Goal: Browse casually: Explore the website without a specific task or goal

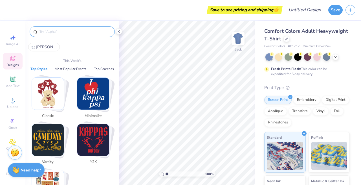
click at [62, 31] on input "text" at bounding box center [75, 32] width 72 height 6
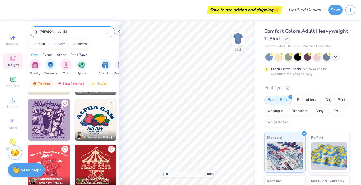
scroll to position [205, 0]
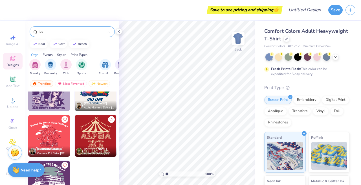
type input "b"
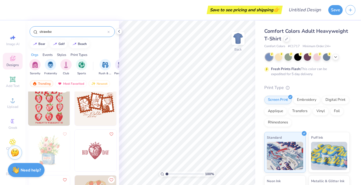
scroll to position [145, 0]
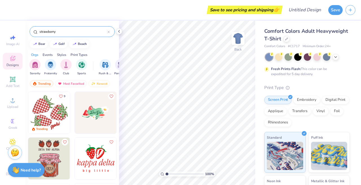
type input "strawberry"
click at [60, 94] on icon "Like" at bounding box center [61, 96] width 4 height 4
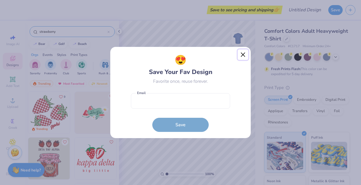
click at [244, 57] on button "Close" at bounding box center [243, 54] width 11 height 11
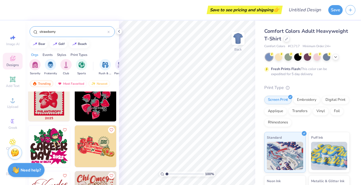
scroll to position [1567, 0]
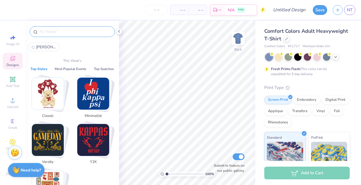
click at [70, 31] on input "text" at bounding box center [75, 32] width 72 height 6
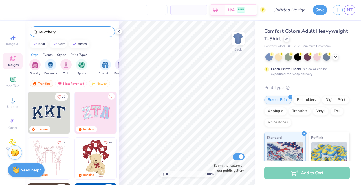
type input "strawberry"
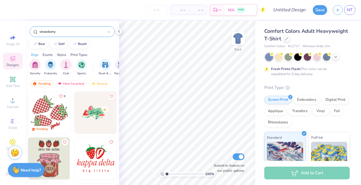
click at [59, 97] on icon "Like" at bounding box center [61, 96] width 4 height 4
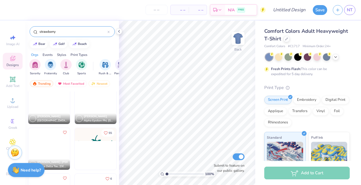
scroll to position [650, 0]
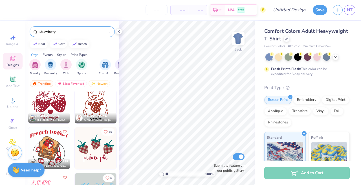
click at [106, 134] on button "55" at bounding box center [107, 132] width 13 height 8
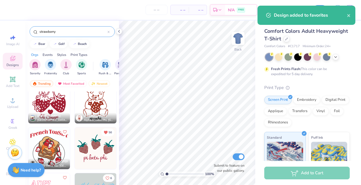
click at [96, 96] on img at bounding box center [96, 103] width 42 height 42
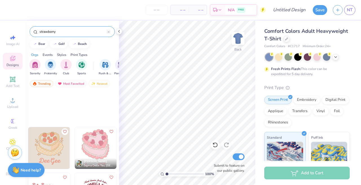
scroll to position [0, 0]
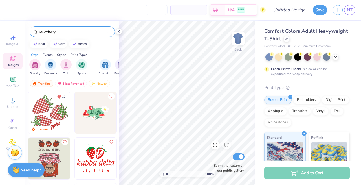
click at [40, 120] on img at bounding box center [49, 113] width 42 height 42
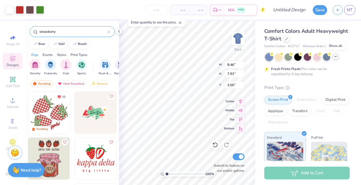
click at [335, 55] on icon at bounding box center [336, 56] width 5 height 5
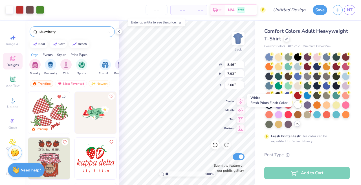
click at [294, 108] on div at bounding box center [297, 104] width 7 height 7
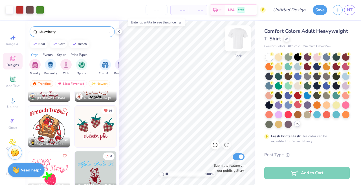
scroll to position [672, 0]
click at [94, 122] on img at bounding box center [96, 126] width 42 height 42
click at [102, 119] on img at bounding box center [96, 126] width 42 height 42
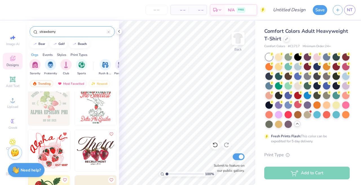
scroll to position [1267, 0]
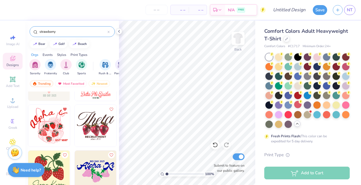
click at [50, 124] on img at bounding box center [49, 126] width 42 height 42
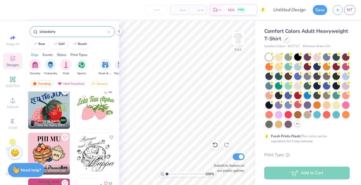
scroll to position [1694, 0]
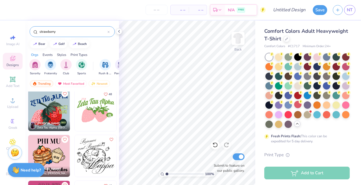
click at [93, 101] on img at bounding box center [96, 110] width 42 height 42
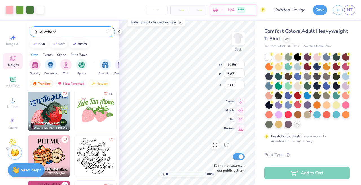
click at [104, 93] on icon "Like" at bounding box center [106, 94] width 4 height 4
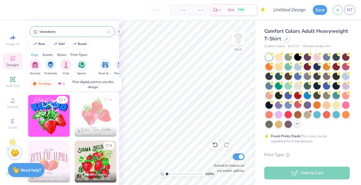
scroll to position [1872, 0]
click at [95, 113] on img at bounding box center [96, 116] width 42 height 42
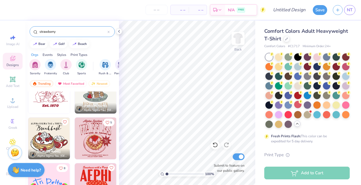
scroll to position [2172, 0]
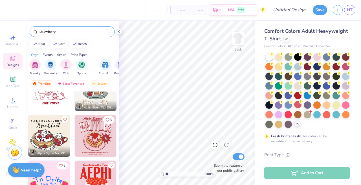
click at [109, 30] on div at bounding box center [109, 31] width 2 height 5
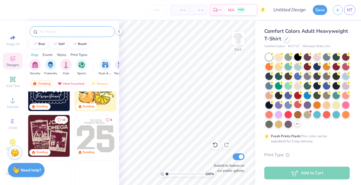
scroll to position [617, 0]
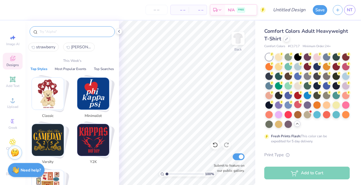
click at [109, 30] on input "text" at bounding box center [75, 32] width 72 height 6
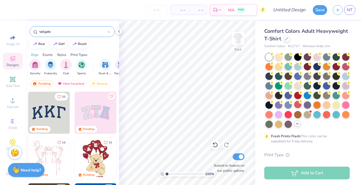
type input "tailgate"
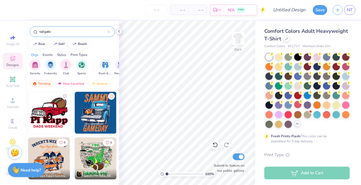
click at [120, 32] on icon at bounding box center [119, 31] width 5 height 5
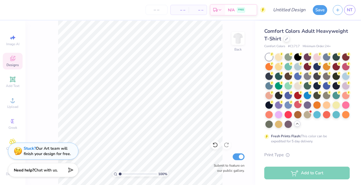
click at [13, 63] on span "Designs" at bounding box center [12, 65] width 12 height 5
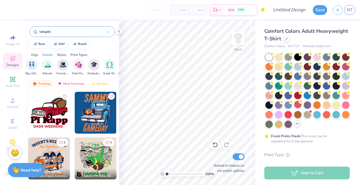
scroll to position [0, 151]
click at [111, 34] on div "tailgate" at bounding box center [72, 31] width 85 height 11
click at [108, 32] on icon at bounding box center [109, 32] width 2 height 2
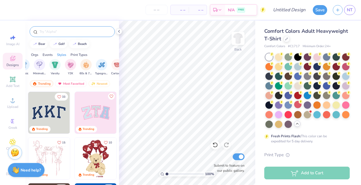
scroll to position [0, 342]
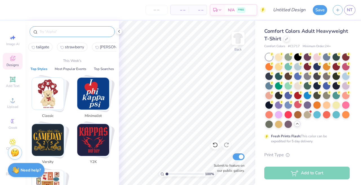
click at [54, 30] on input "text" at bounding box center [75, 32] width 72 height 6
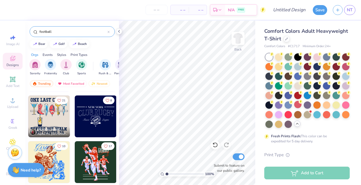
scroll to position [545, 0]
click at [53, 109] on img at bounding box center [49, 116] width 42 height 42
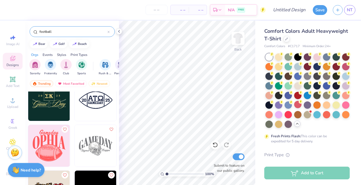
scroll to position [931, 0]
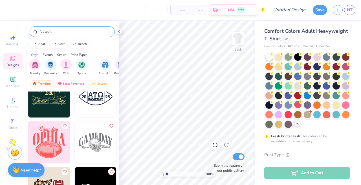
drag, startPoint x: 88, startPoint y: 32, endPoint x: 0, endPoint y: 31, distance: 87.5
click at [0, 31] on div "– – Per Item – – Total Est. Delivery N/A FREE Design Title Save NT Image AI Des…" at bounding box center [180, 92] width 361 height 185
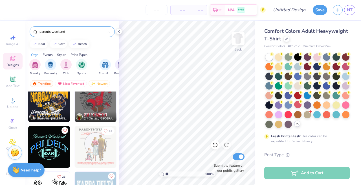
scroll to position [333, 0]
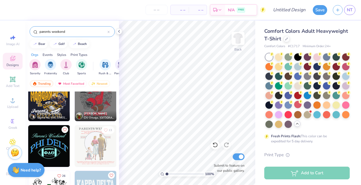
drag, startPoint x: 85, startPoint y: 31, endPoint x: 0, endPoint y: 44, distance: 85.7
click at [0, 43] on div "– – Per Item – – Total Est. Delivery N/A FREE Design Title Save NT Image AI Des…" at bounding box center [180, 92] width 361 height 185
type input "barbeque"
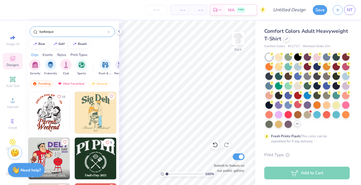
scroll to position [23, 0]
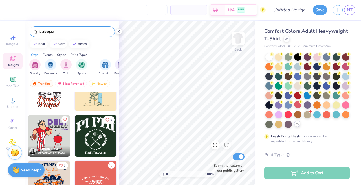
click at [46, 133] on img at bounding box center [49, 136] width 42 height 42
click at [43, 173] on div "Need help? Chat with us." at bounding box center [26, 170] width 37 height 14
click at [55, 175] on img at bounding box center [49, 182] width 42 height 42
click at [100, 169] on img at bounding box center [96, 182] width 42 height 42
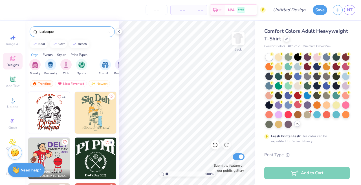
click at [109, 31] on icon at bounding box center [109, 32] width 2 height 2
